Goal: Find specific page/section: Find specific page/section

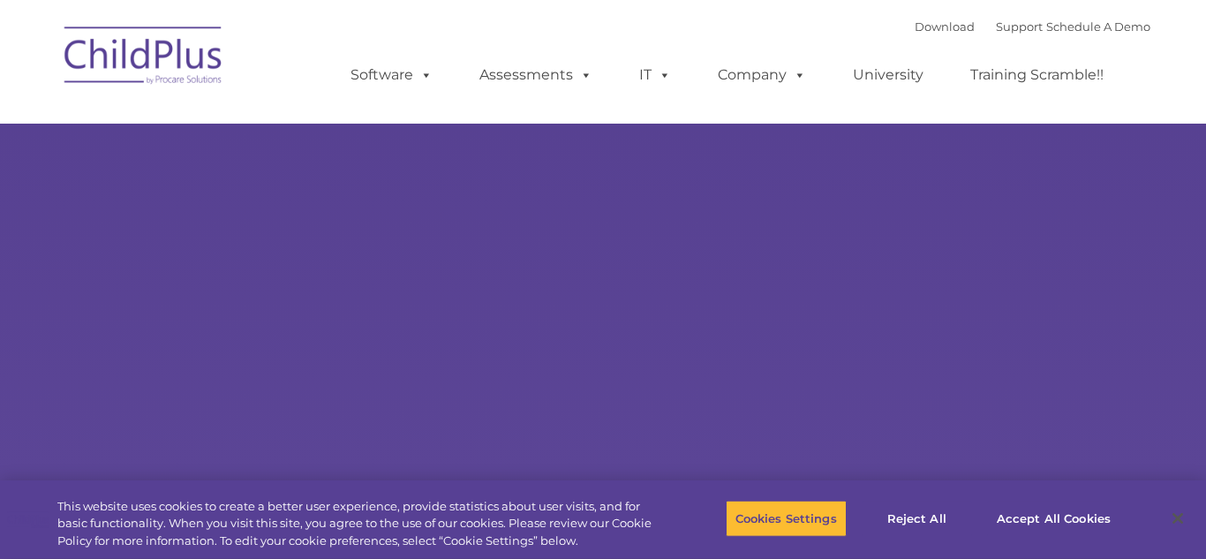
select select "MEDIUM"
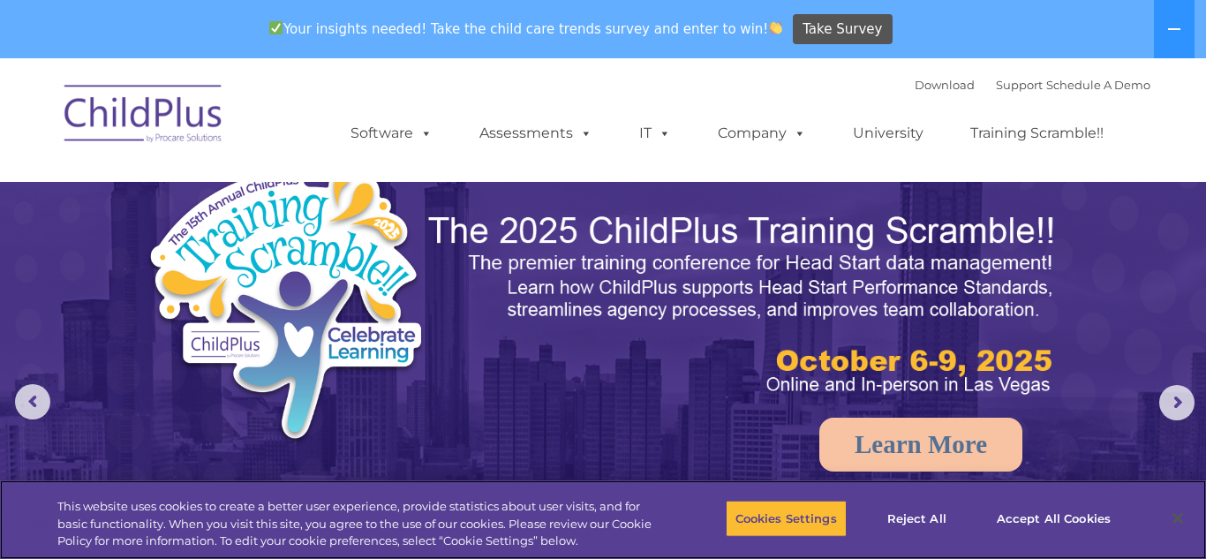
scroll to position [1, 0]
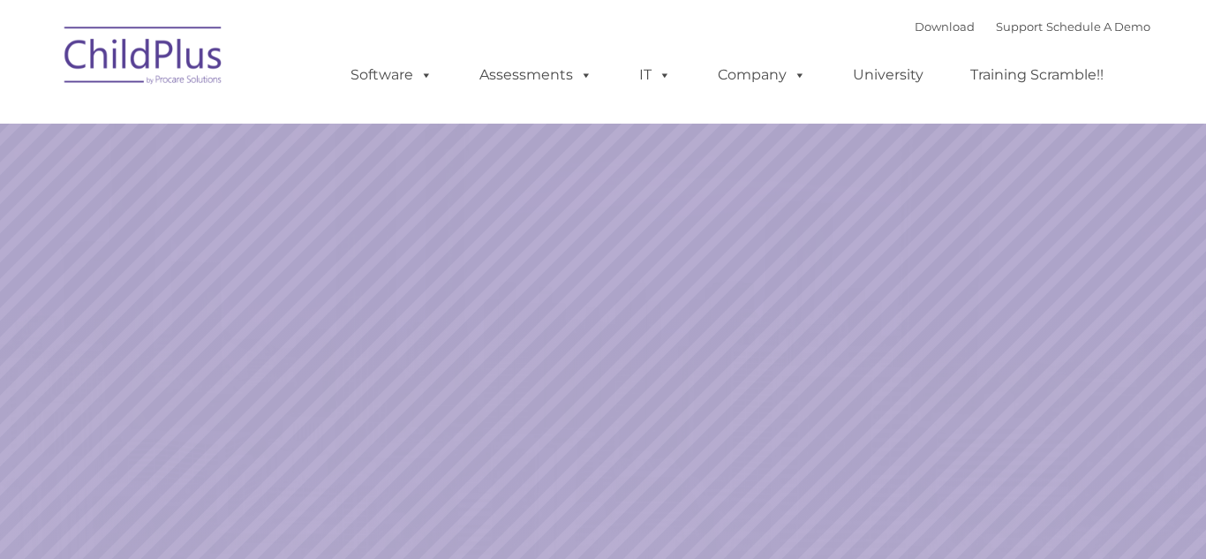
select select "MEDIUM"
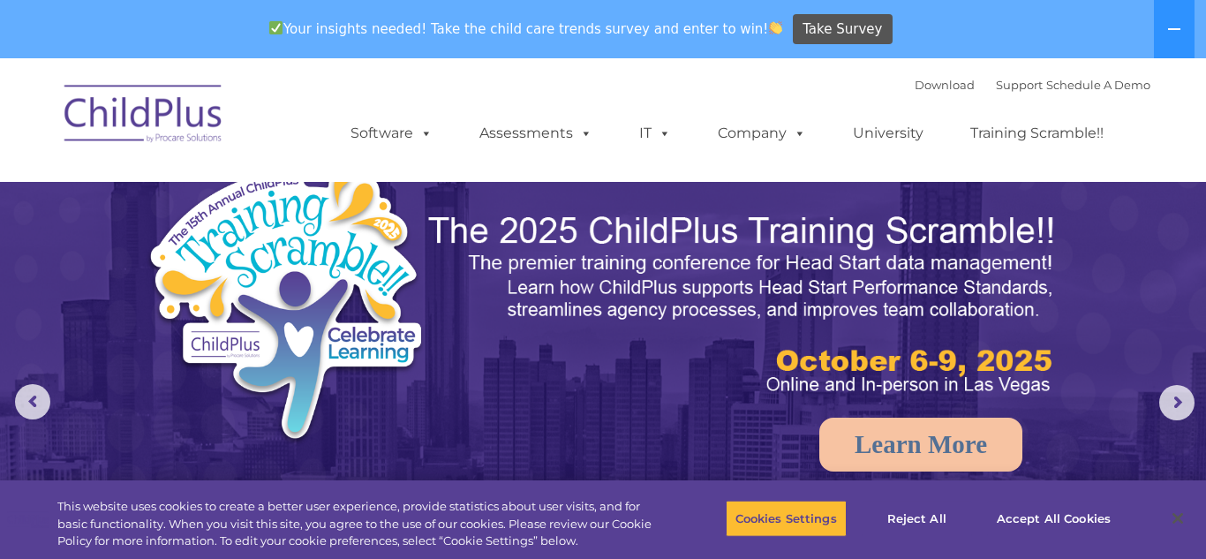
click at [118, 115] on img at bounding box center [144, 116] width 177 height 88
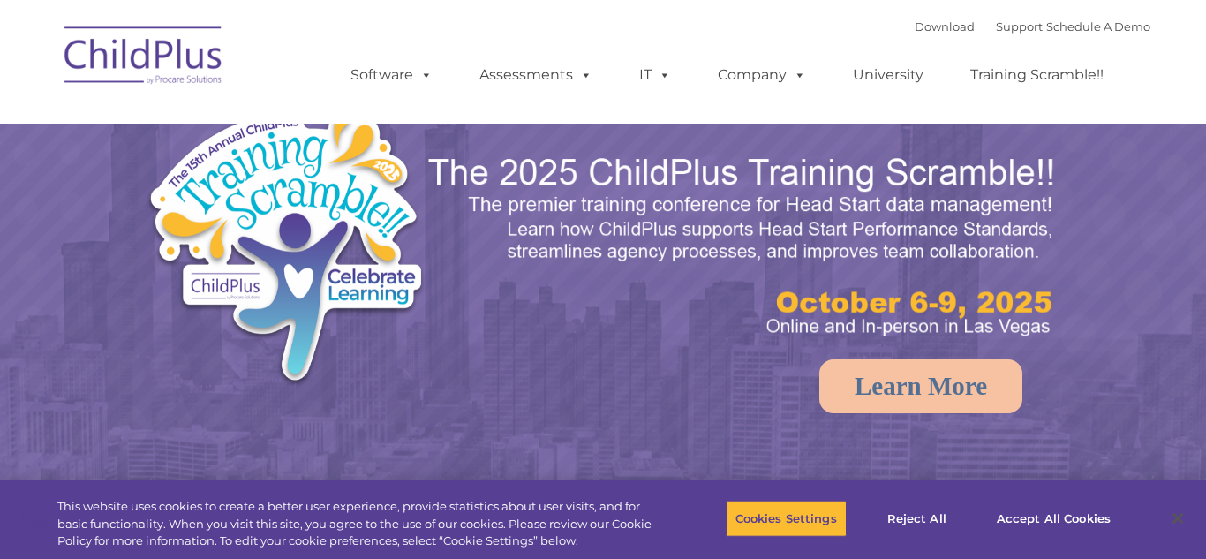
select select "MEDIUM"
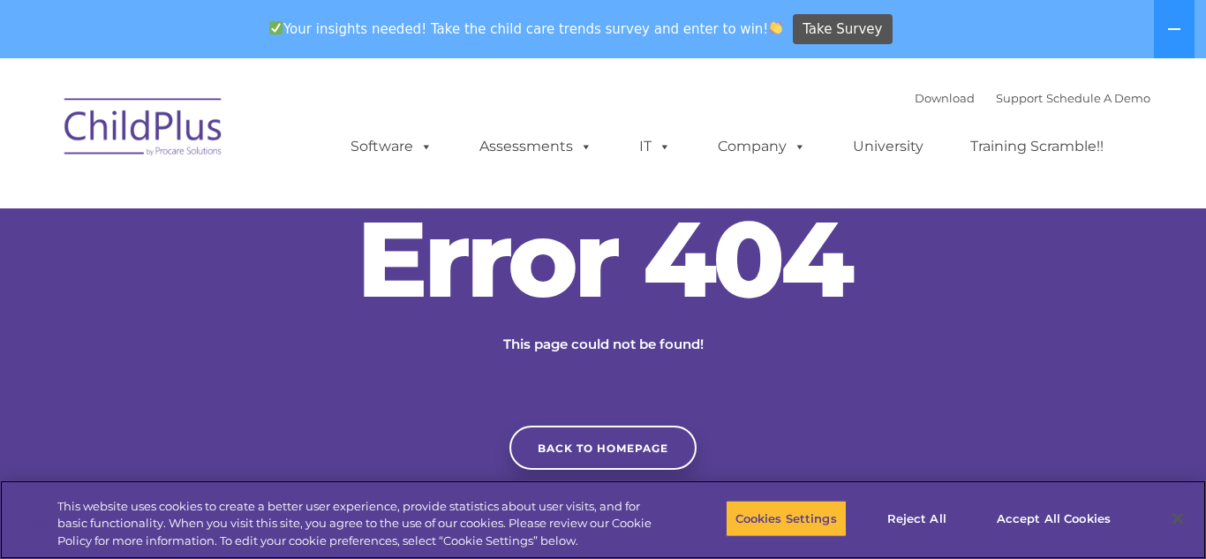
scroll to position [4, 0]
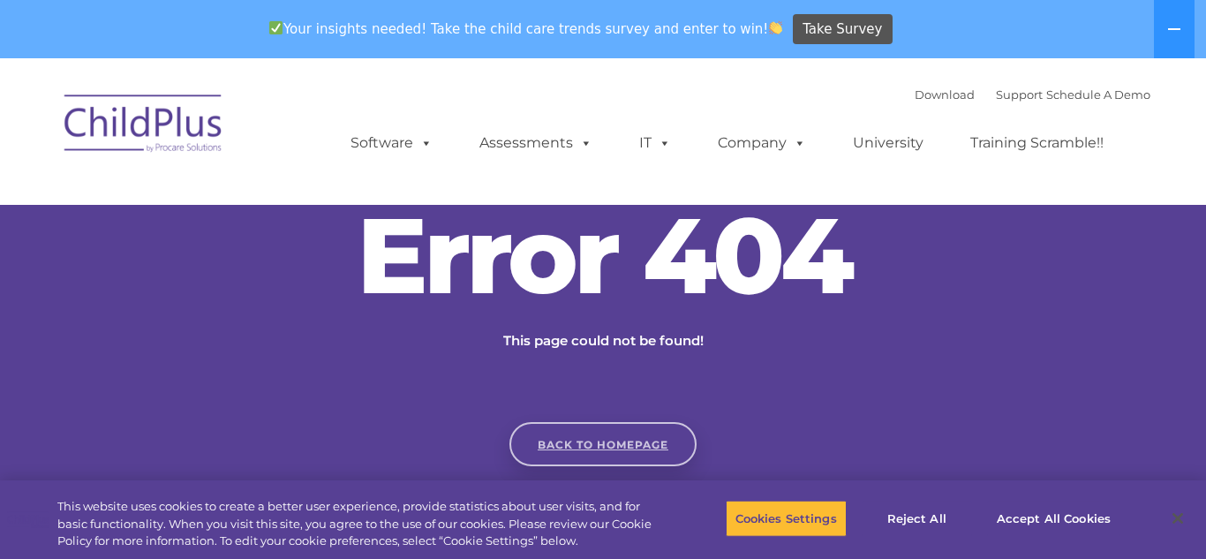
click at [586, 444] on link "Back to homepage" at bounding box center [603, 444] width 187 height 44
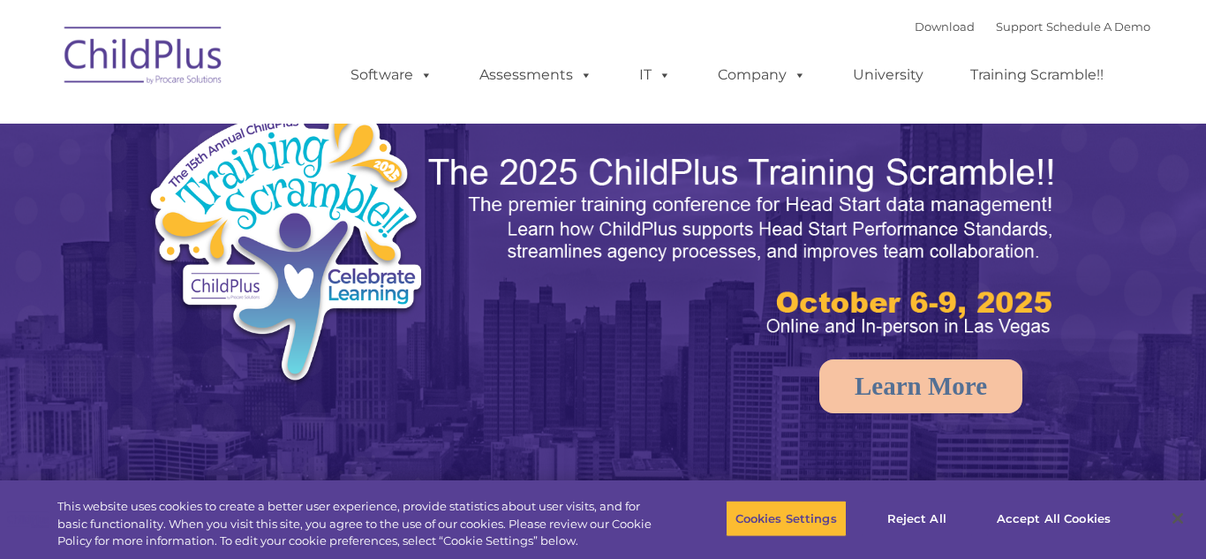
select select "MEDIUM"
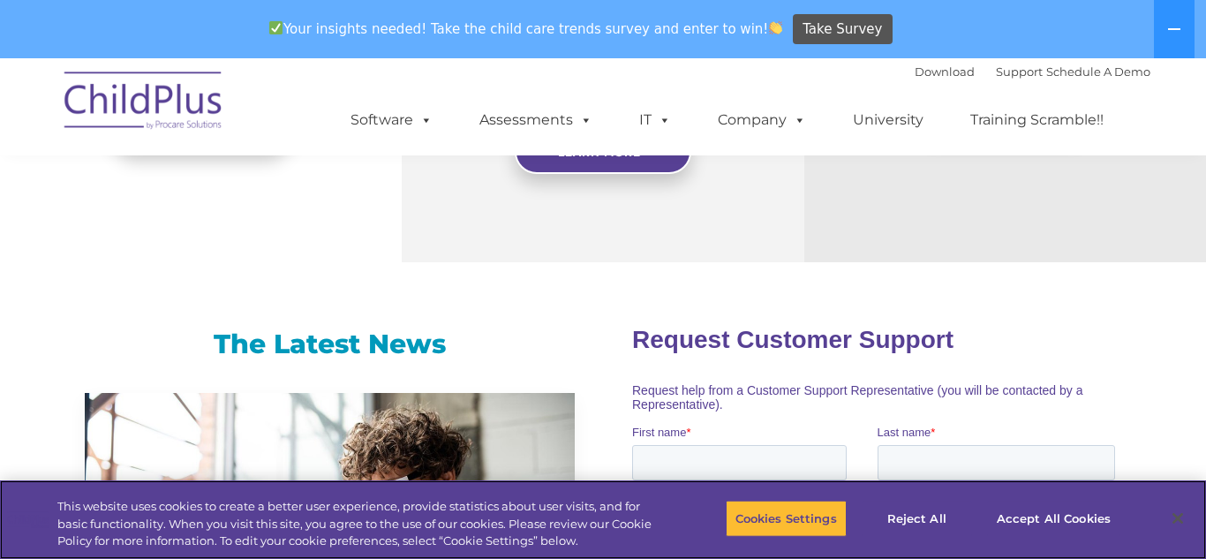
scroll to position [1290, 0]
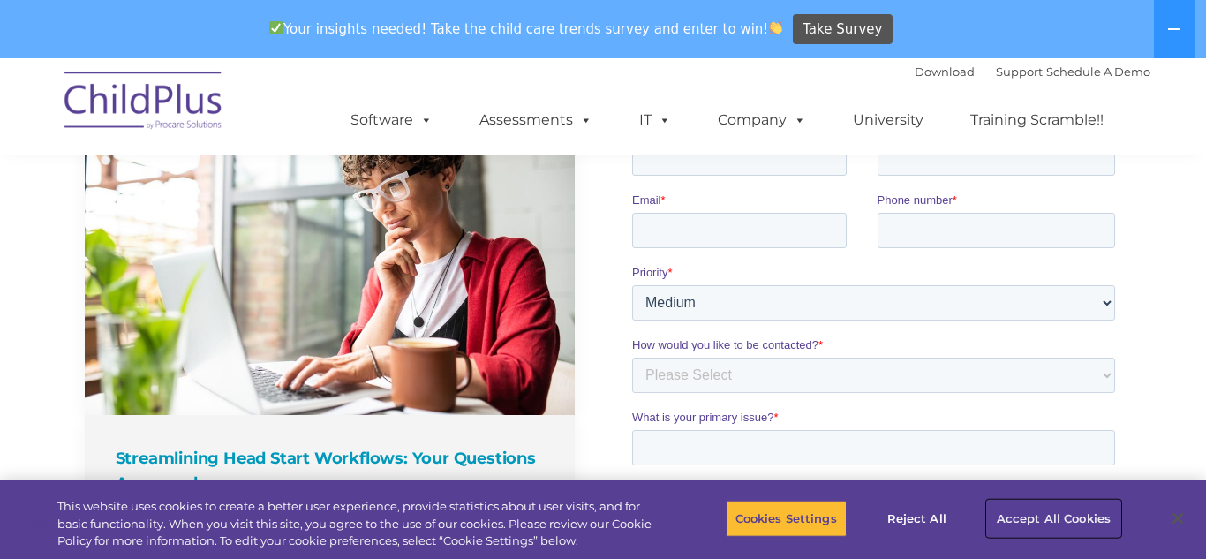
click at [1061, 525] on button "Accept All Cookies" at bounding box center [1053, 518] width 133 height 37
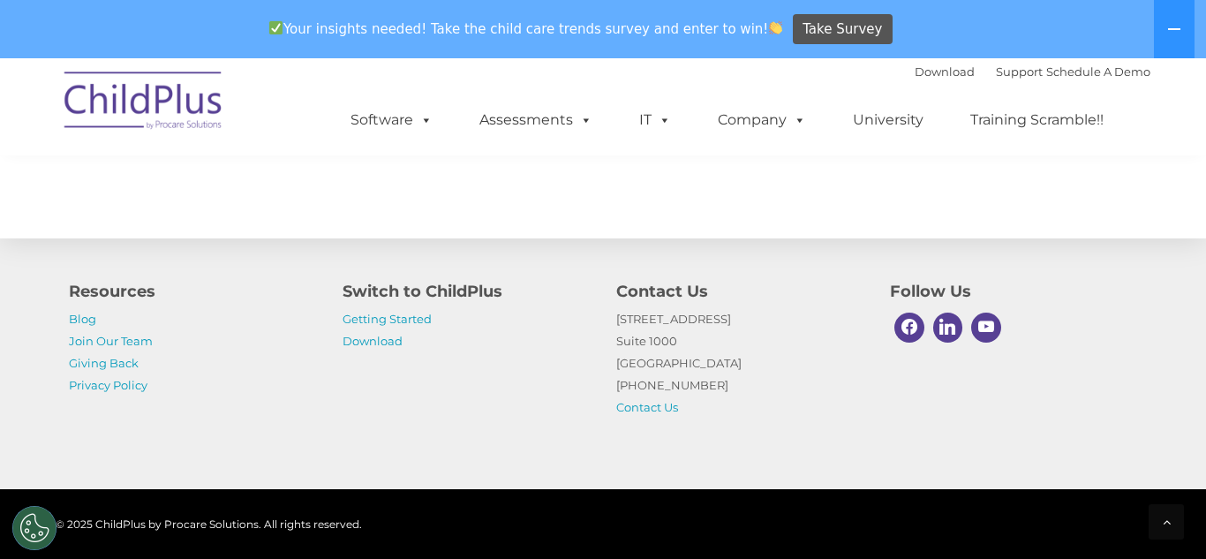
scroll to position [2065, 0]
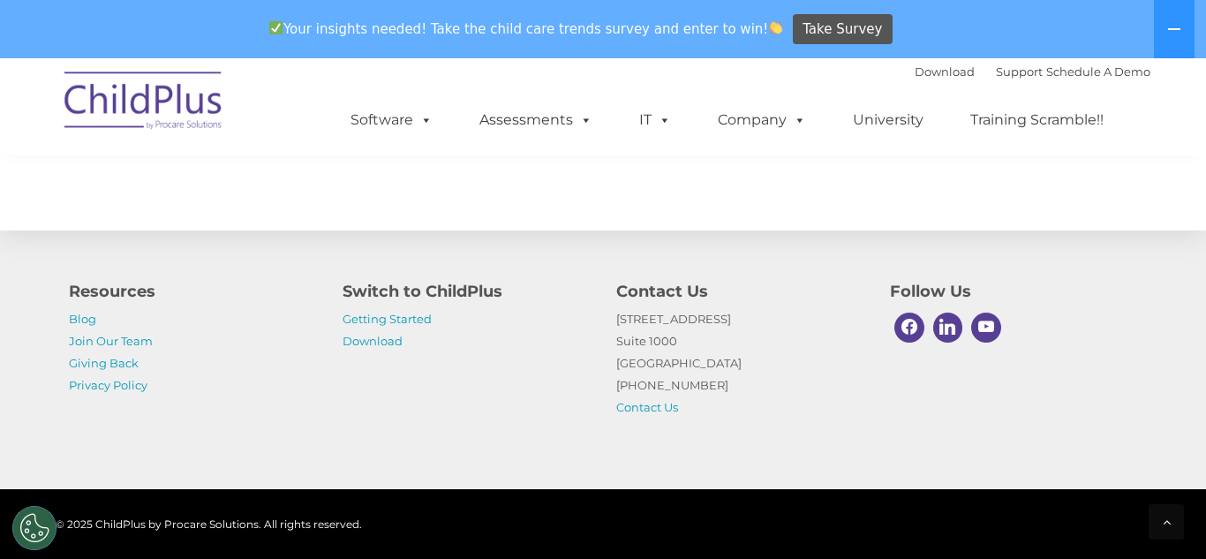
click at [634, 230] on div "Resources Blog Join Our Team Giving Back Privacy Policy Switch to ChildPlus Get…" at bounding box center [603, 335] width 1206 height 307
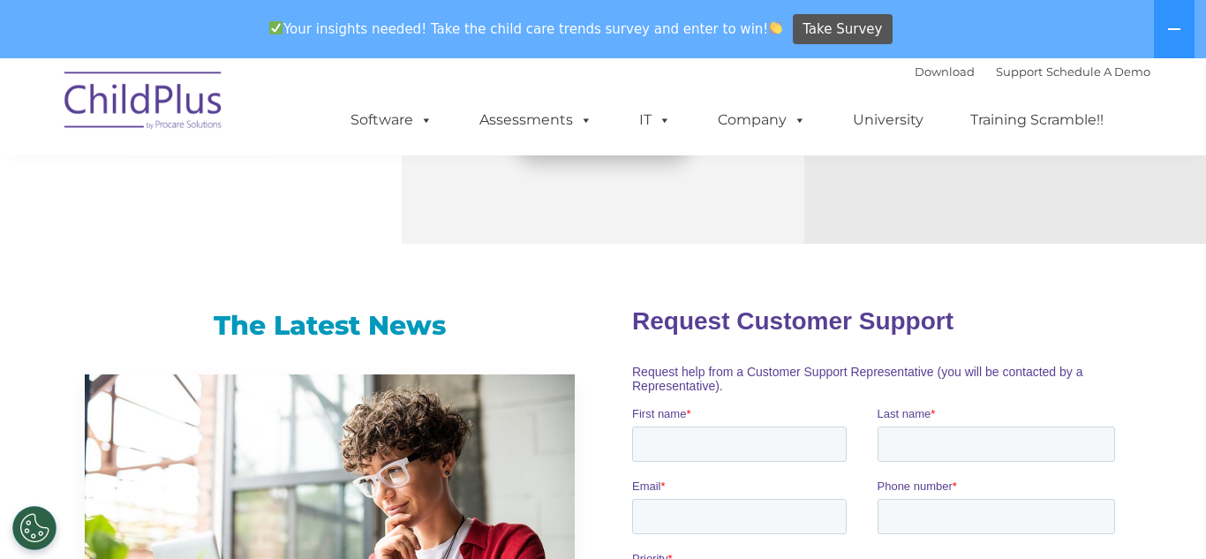
scroll to position [0, 0]
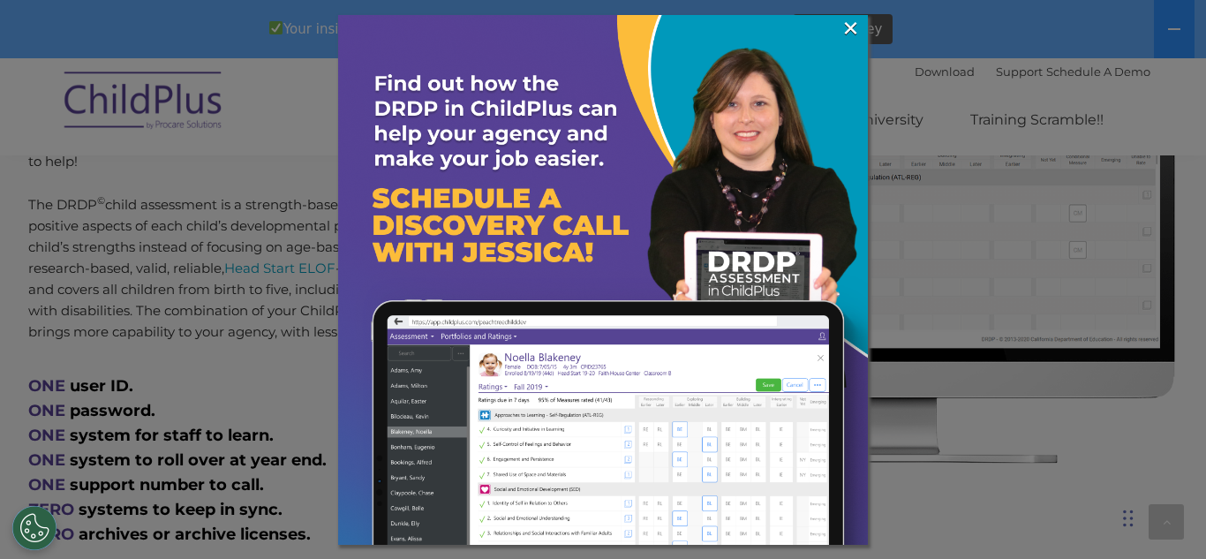
scroll to position [852, 0]
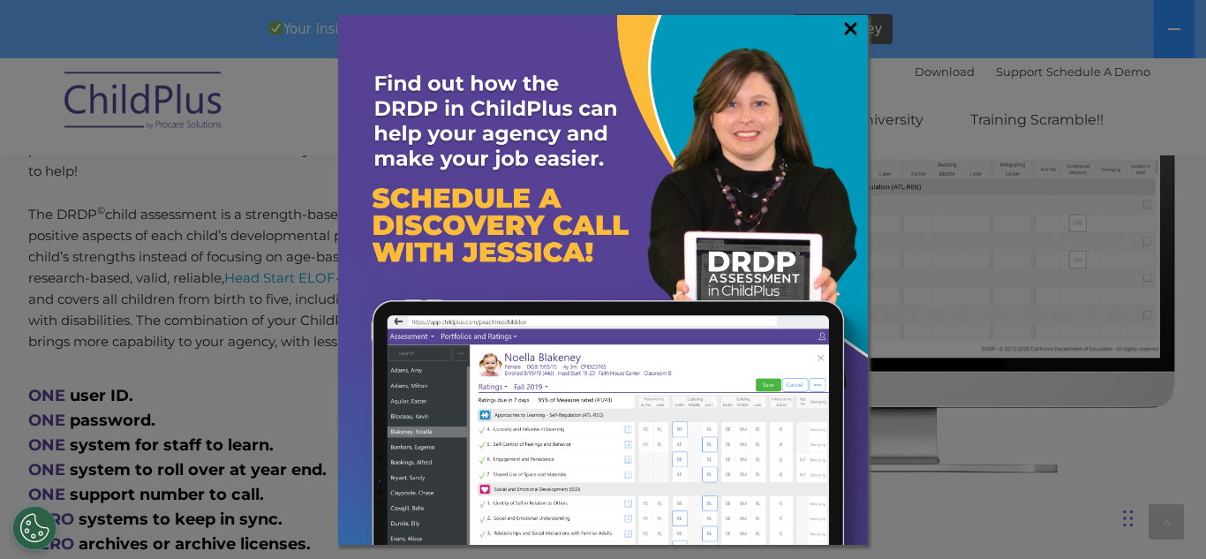
click at [846, 26] on link "×" at bounding box center [851, 28] width 20 height 18
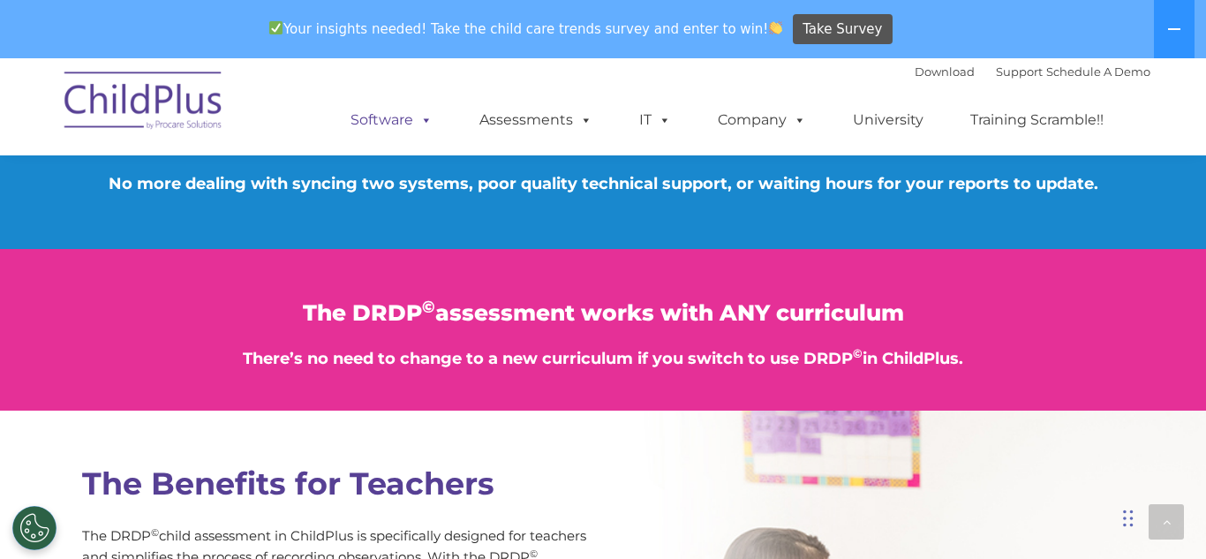
scroll to position [95, 0]
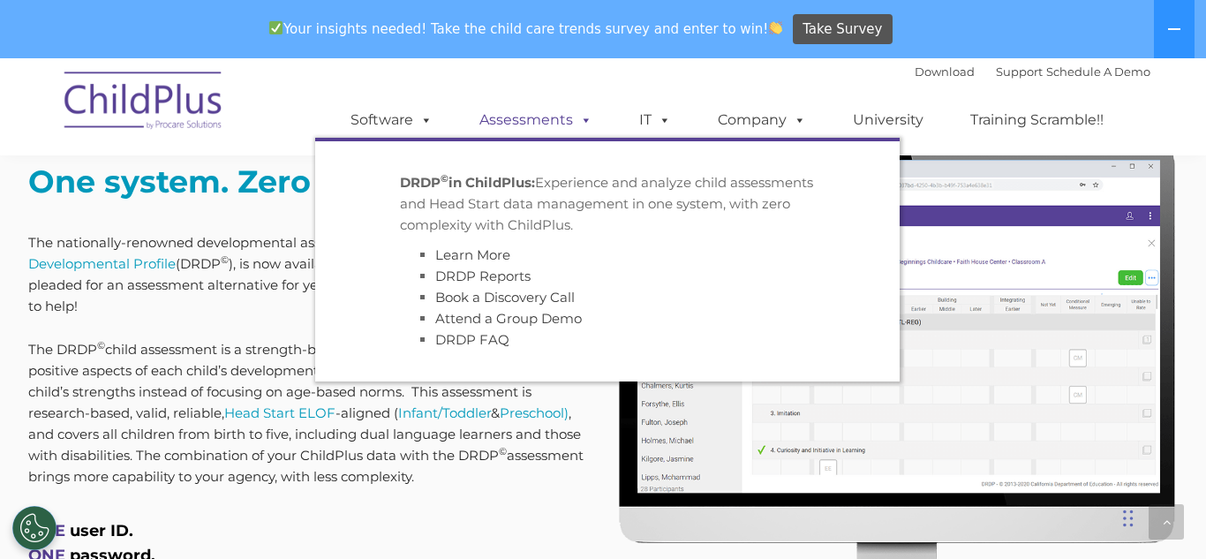
scroll to position [707, 0]
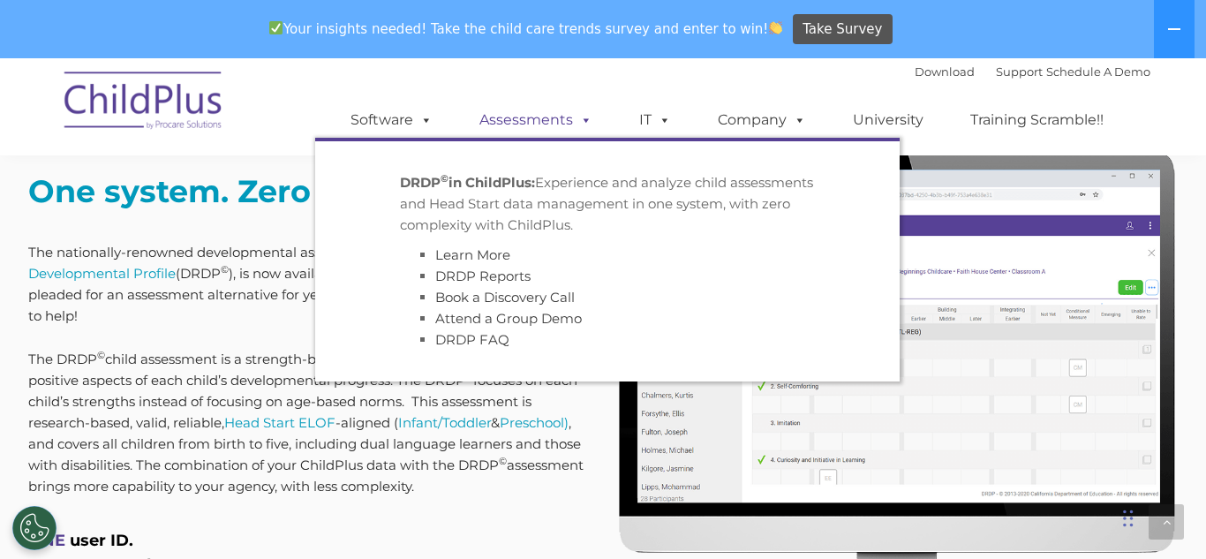
click at [492, 130] on link "Assessments" at bounding box center [536, 119] width 148 height 35
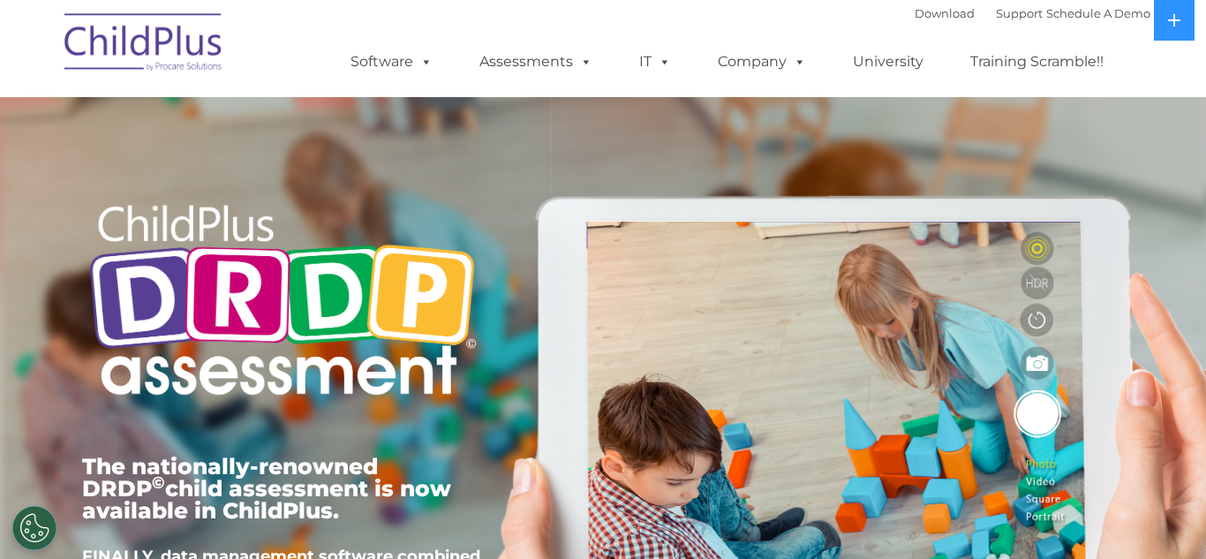
click at [489, 296] on div "The nationally-renowned DRDP © child assessment is now available in ChildPlus. …" at bounding box center [282, 408] width 427 height 631
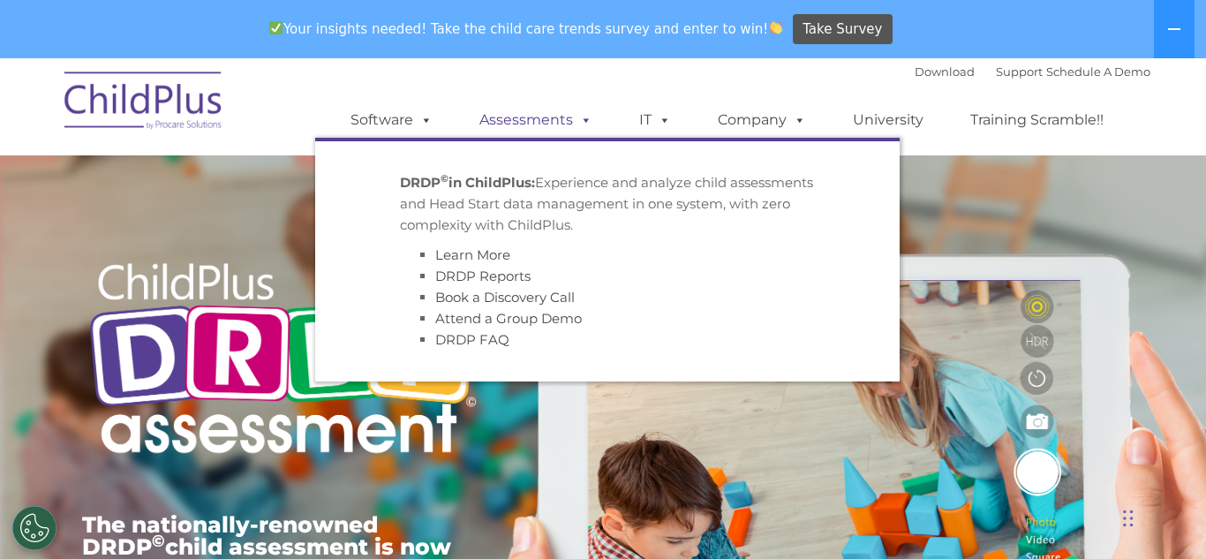
click at [514, 120] on link "Assessments" at bounding box center [536, 119] width 148 height 35
click at [531, 76] on div "Download Support | Schedule A Demo  MENU MENU Software ChildPlus: The original…" at bounding box center [732, 106] width 835 height 97
click at [502, 278] on link "DRDP Reports" at bounding box center [482, 276] width 95 height 17
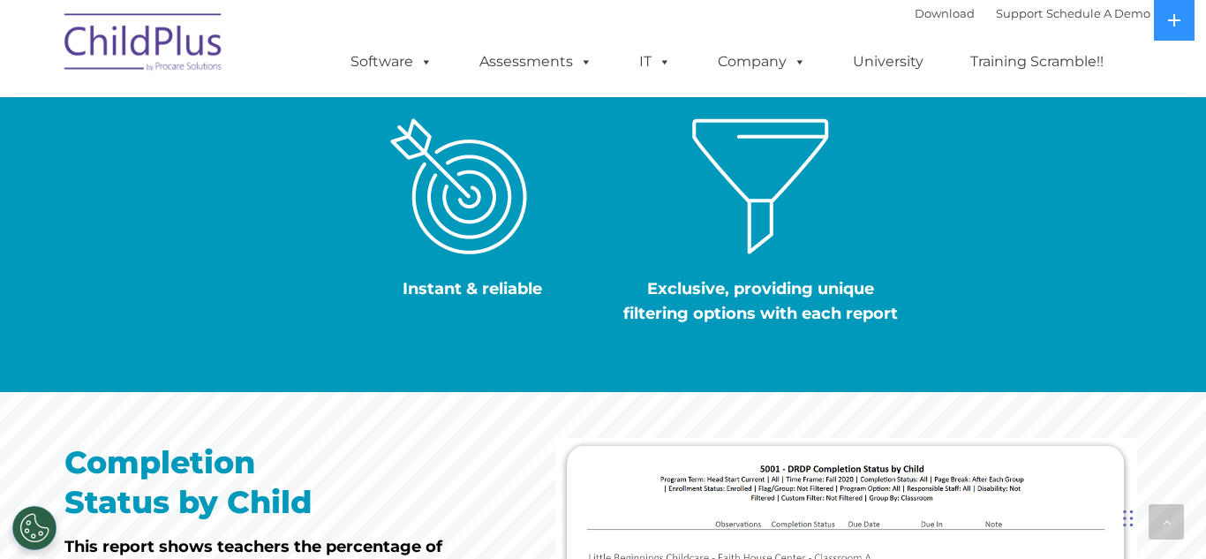
scroll to position [1867, 0]
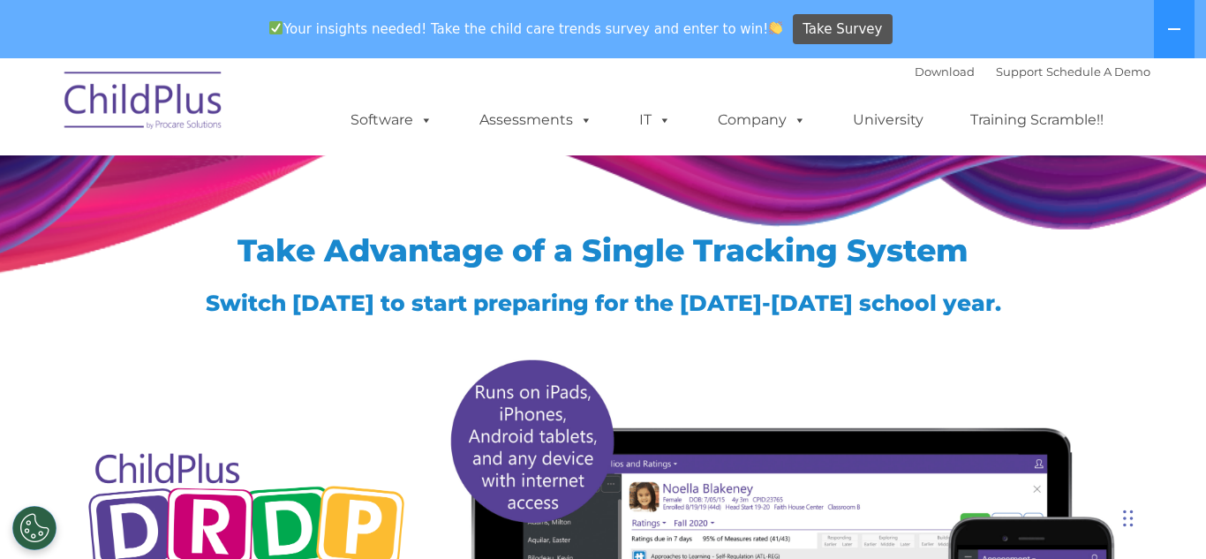
scroll to position [6, 0]
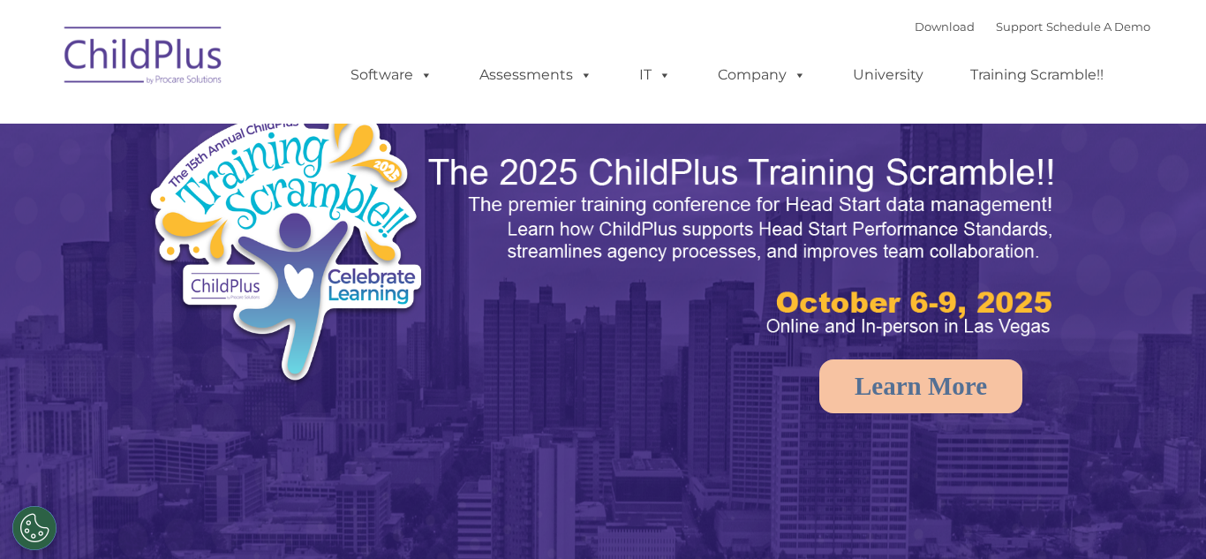
select select "MEDIUM"
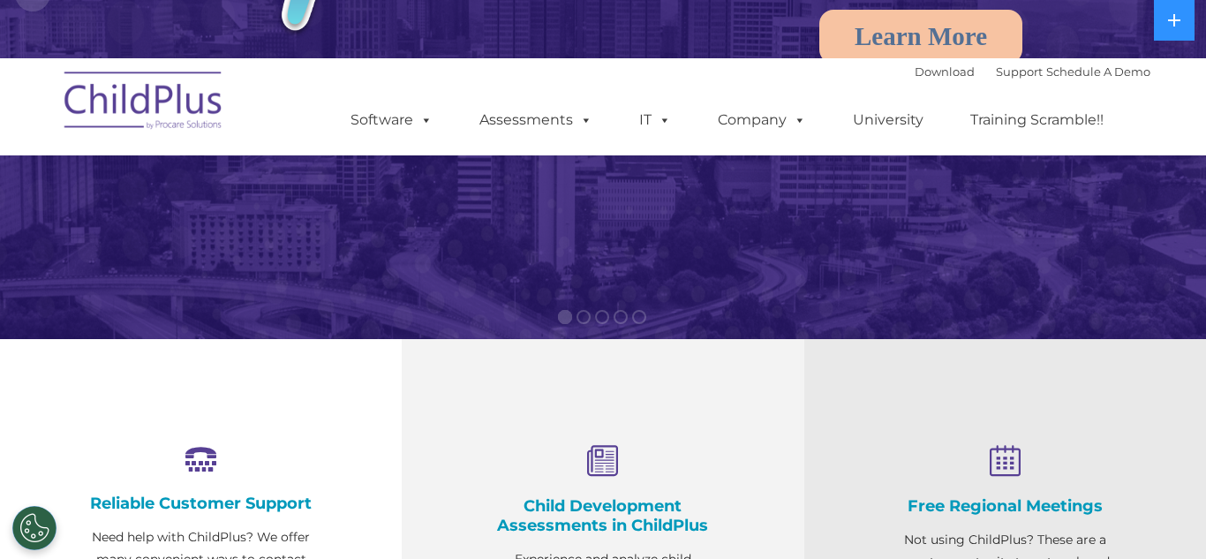
scroll to position [405, 0]
